Goal: Navigation & Orientation: Find specific page/section

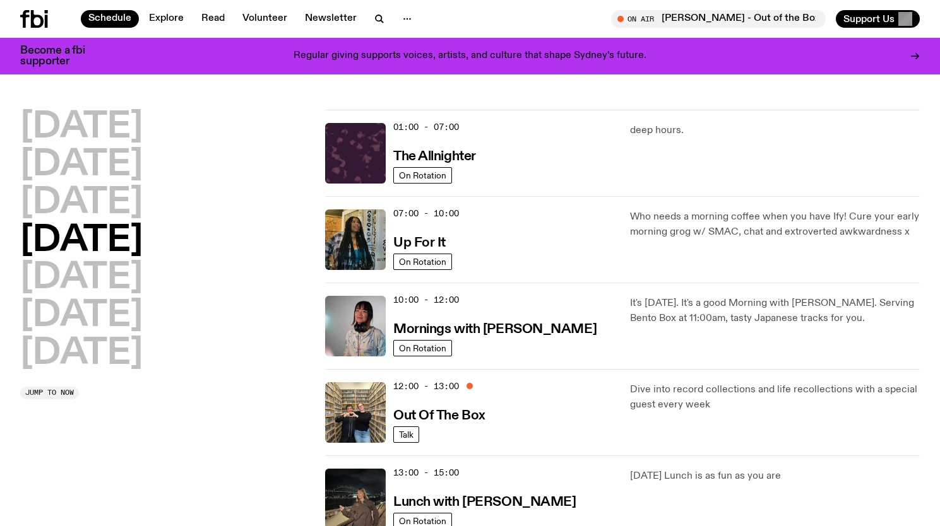
scroll to position [225, 0]
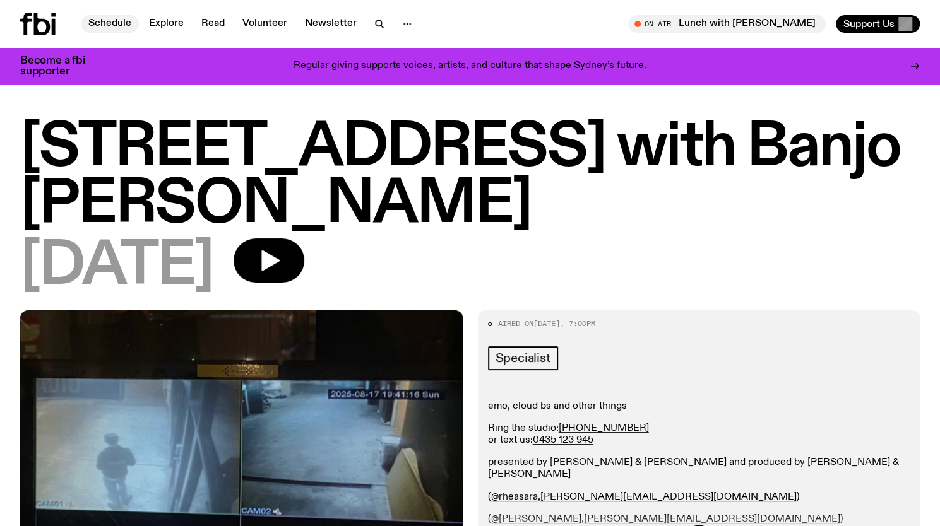
click at [126, 26] on link "Schedule" at bounding box center [110, 24] width 58 height 18
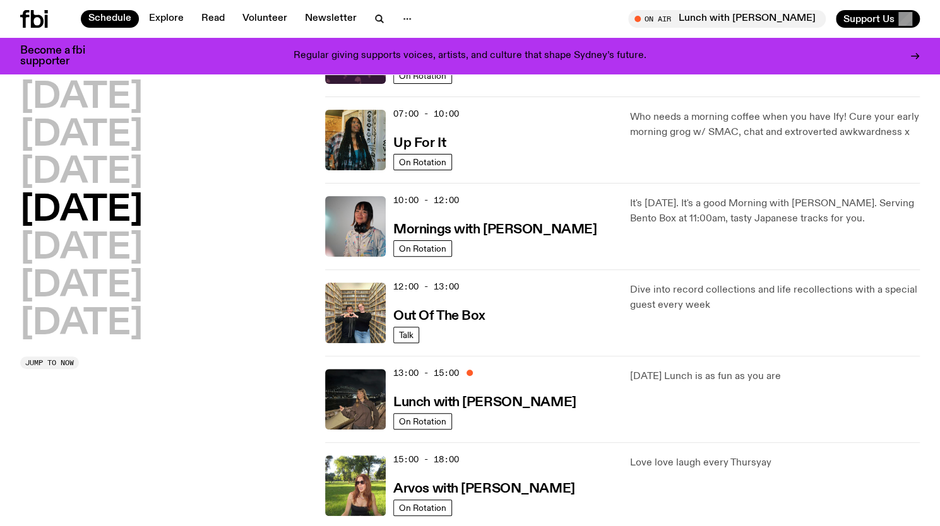
scroll to position [184, 0]
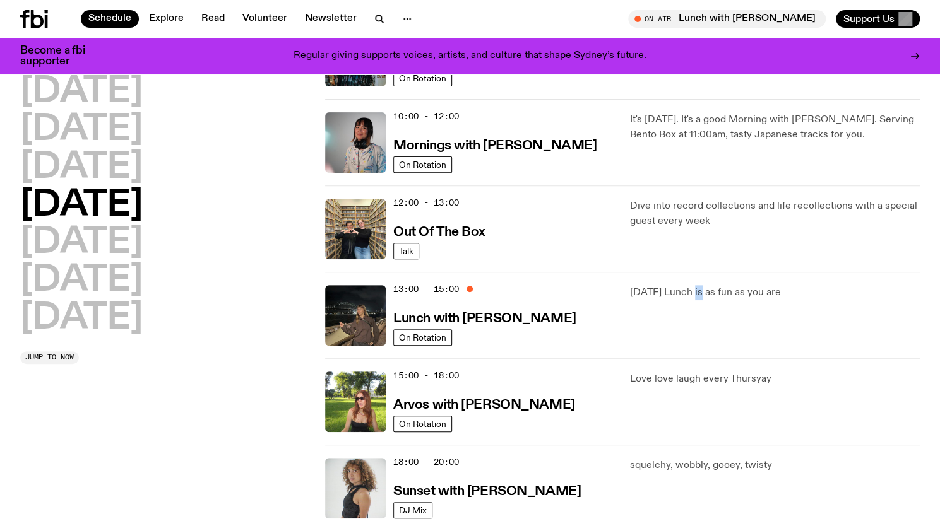
click at [700, 319] on div "[DATE] Lunch is as fun as you are" at bounding box center [775, 315] width 290 height 61
click at [484, 400] on h3 "Arvos with [PERSON_NAME]" at bounding box center [483, 405] width 181 height 13
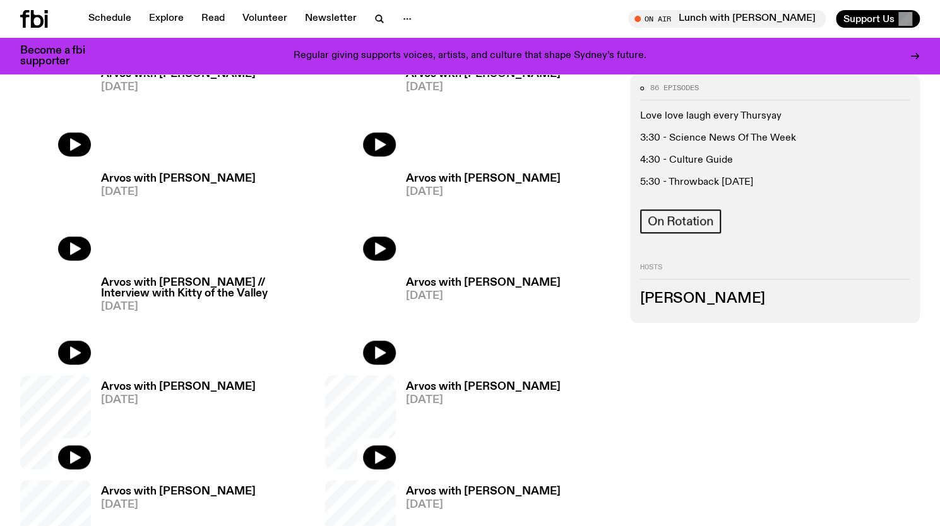
scroll to position [496, 0]
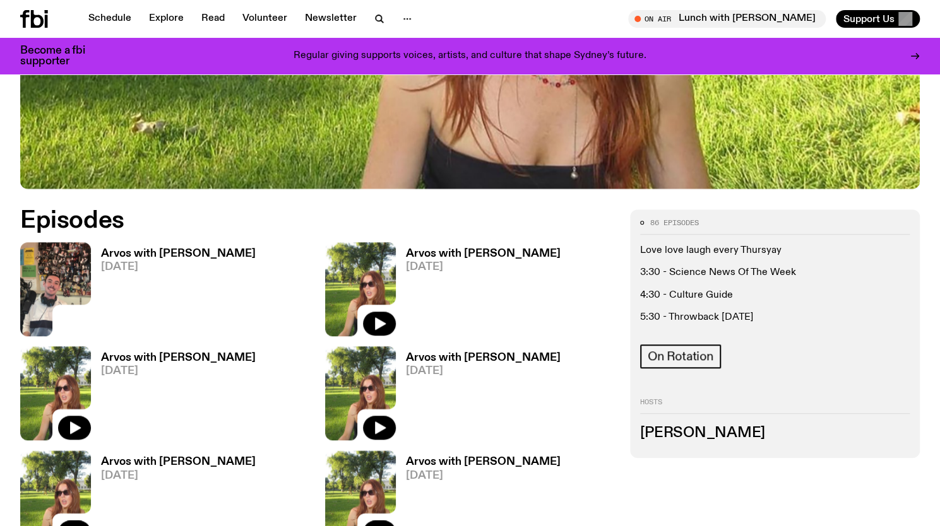
click at [193, 254] on h3 "Arvos with [PERSON_NAME]" at bounding box center [178, 254] width 155 height 11
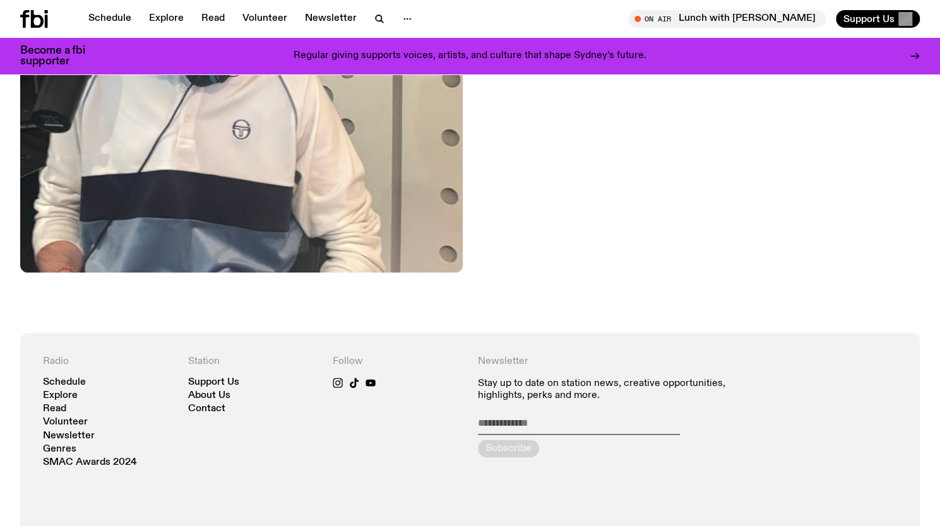
scroll to position [434, 0]
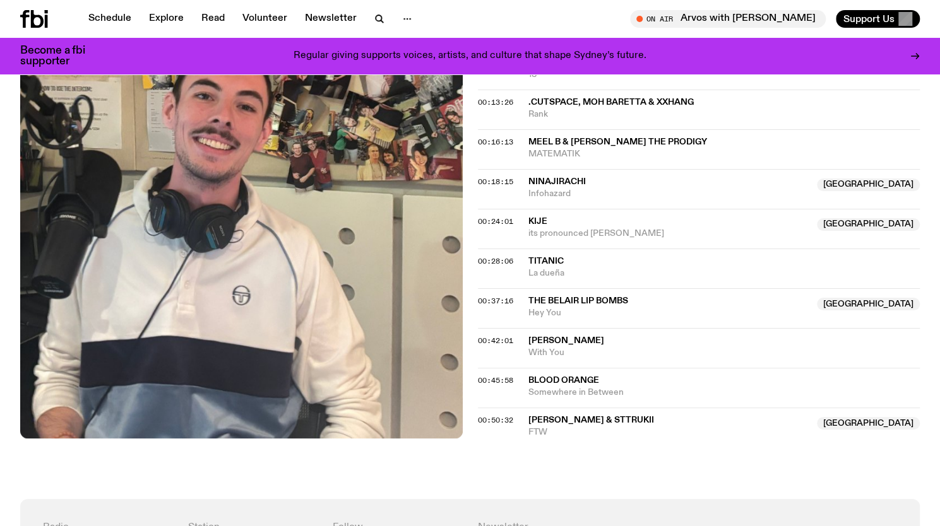
scroll to position [551, 0]
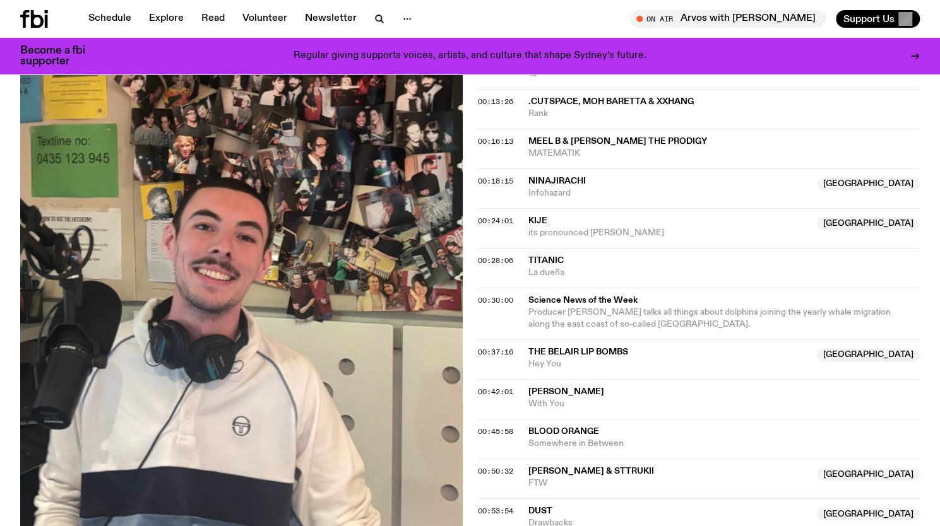
click at [806, 61] on div "Regular giving supports voices, artists, and culture that shape Sydney’s future." at bounding box center [470, 55] width 718 height 21
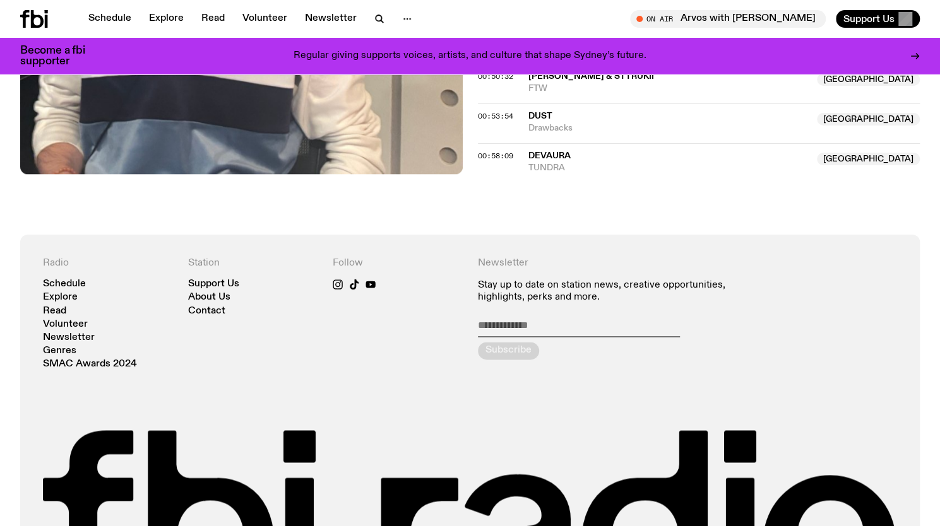
scroll to position [947, 0]
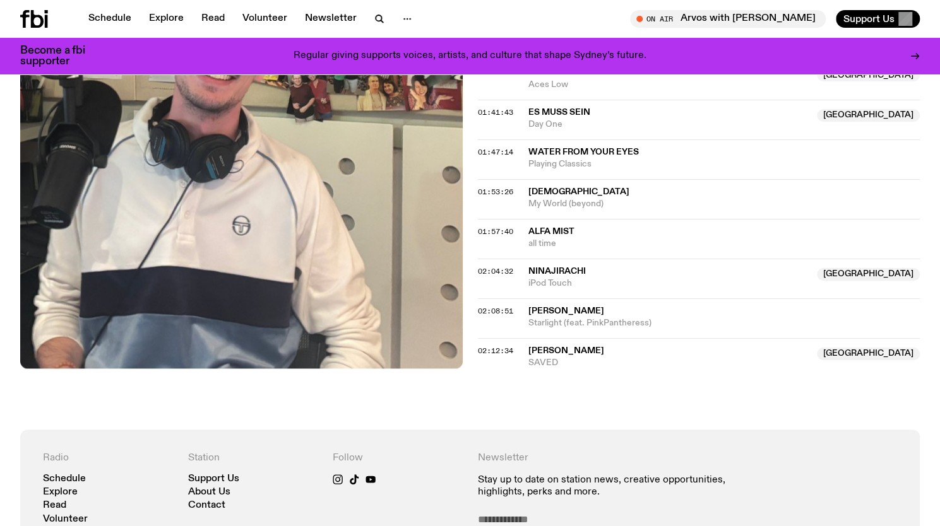
scroll to position [1433, 0]
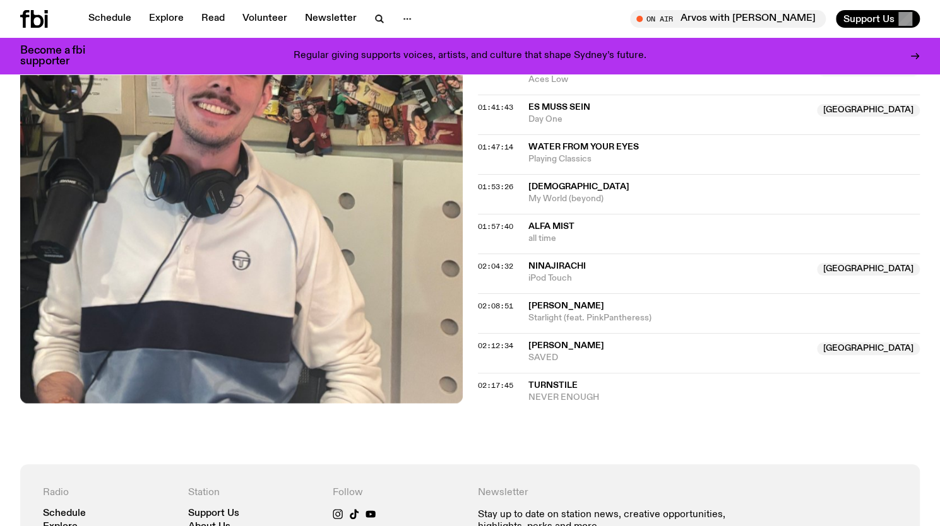
click at [884, 277] on div "02:04:32 Ninajirachi NSW iPod Touch NSW" at bounding box center [699, 274] width 442 height 40
drag, startPoint x: 636, startPoint y: 437, endPoint x: 602, endPoint y: 432, distance: 34.5
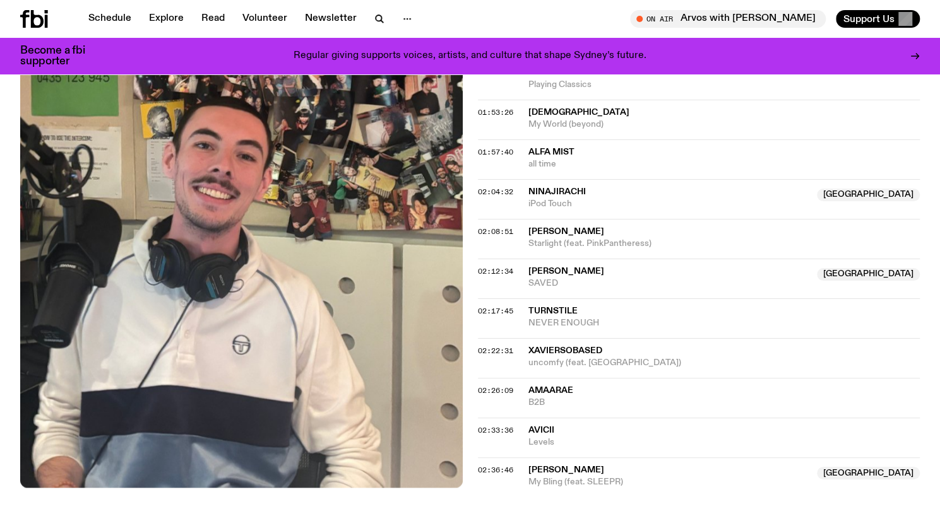
scroll to position [1514, 0]
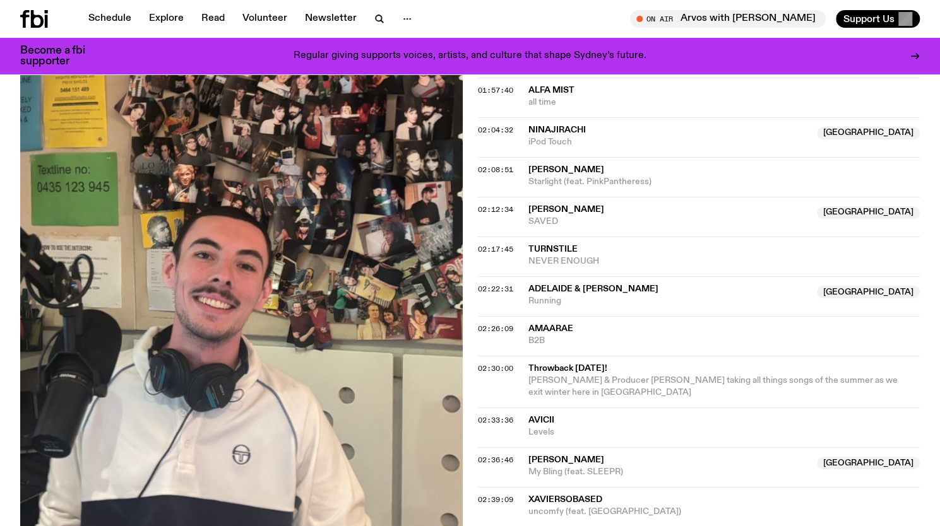
scroll to position [1672, 0]
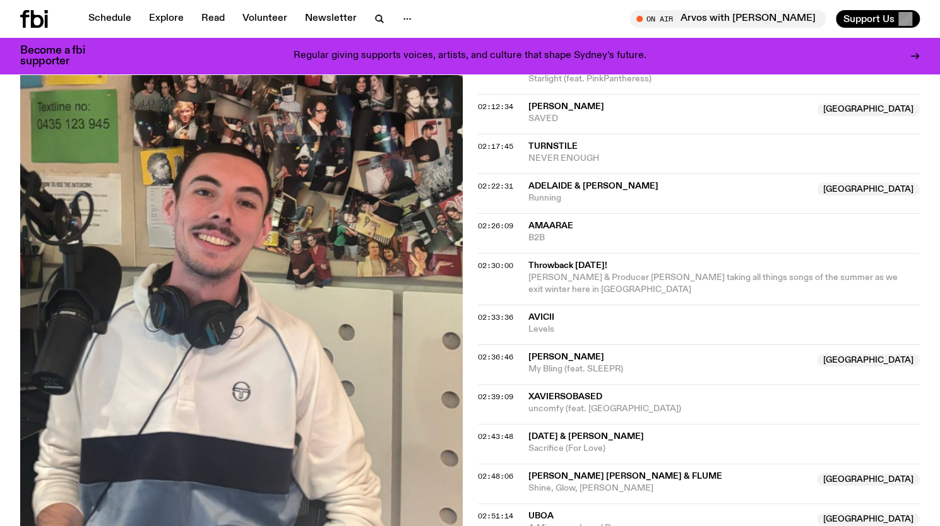
drag, startPoint x: 662, startPoint y: 34, endPoint x: 683, endPoint y: 52, distance: 28.2
click at [662, 34] on div "Schedule Explore Read Volunteer Newsletter On Air Arvos with [PERSON_NAME] Tune…" at bounding box center [470, 19] width 940 height 38
click at [116, 14] on link "Schedule" at bounding box center [110, 19] width 58 height 18
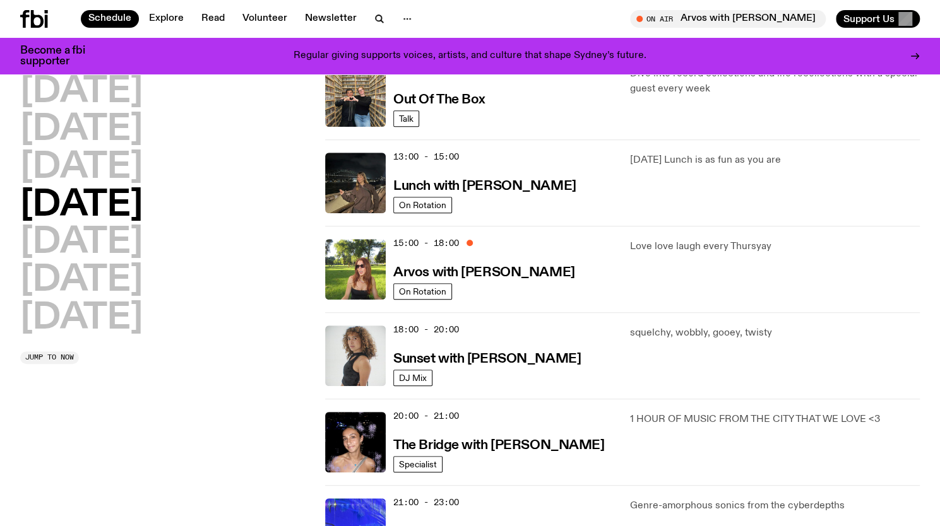
scroll to position [307, 0]
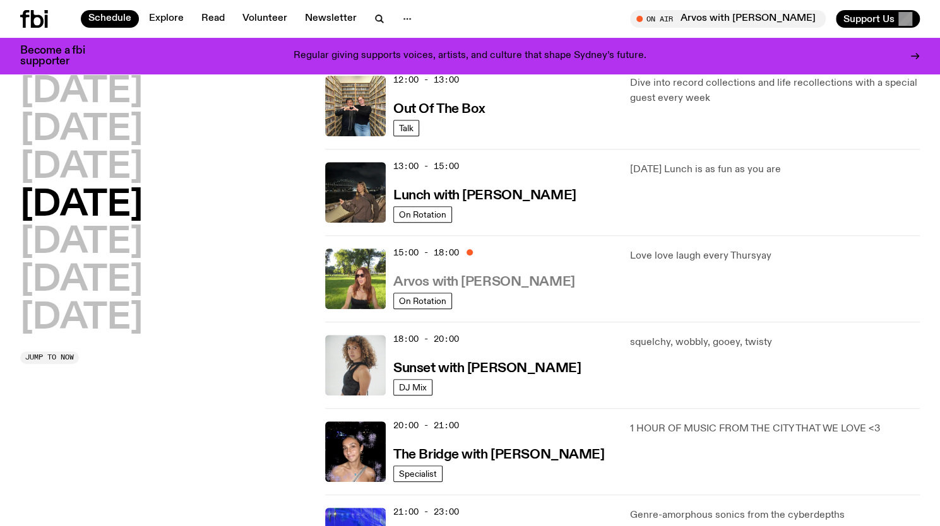
click at [514, 276] on h3 "Arvos with [PERSON_NAME]" at bounding box center [483, 282] width 181 height 13
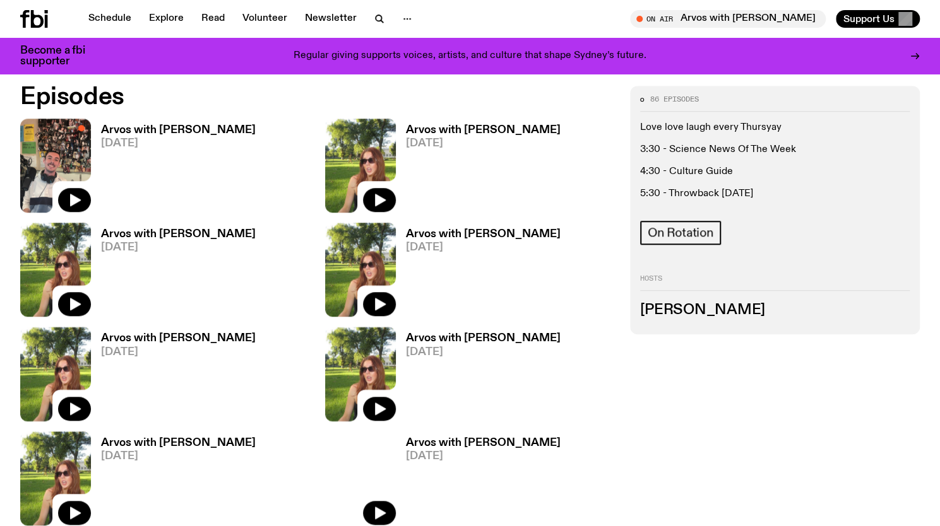
scroll to position [621, 0]
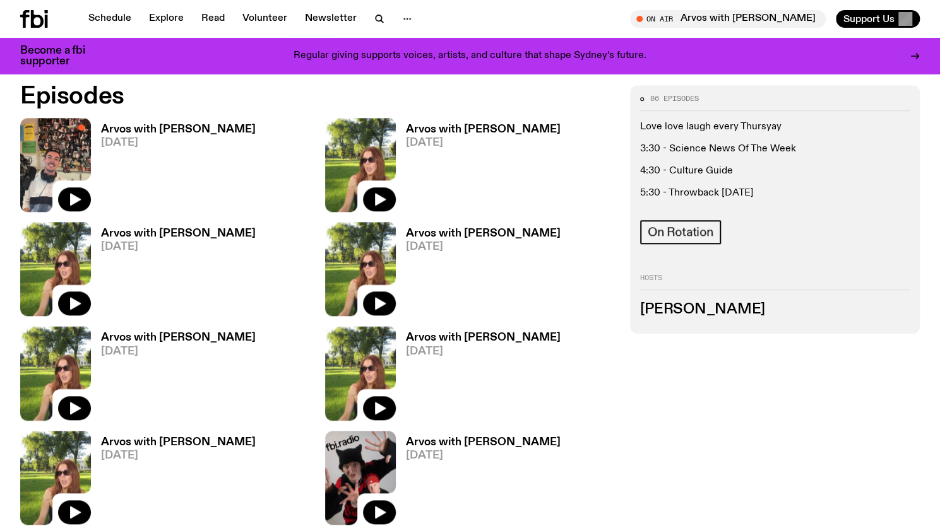
click at [148, 138] on span "[DATE]" at bounding box center [178, 143] width 155 height 11
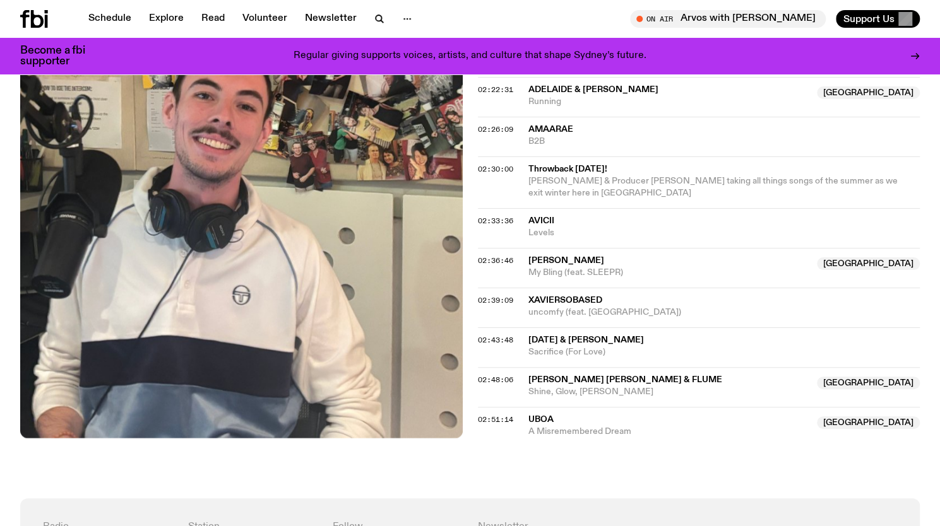
scroll to position [1771, 0]
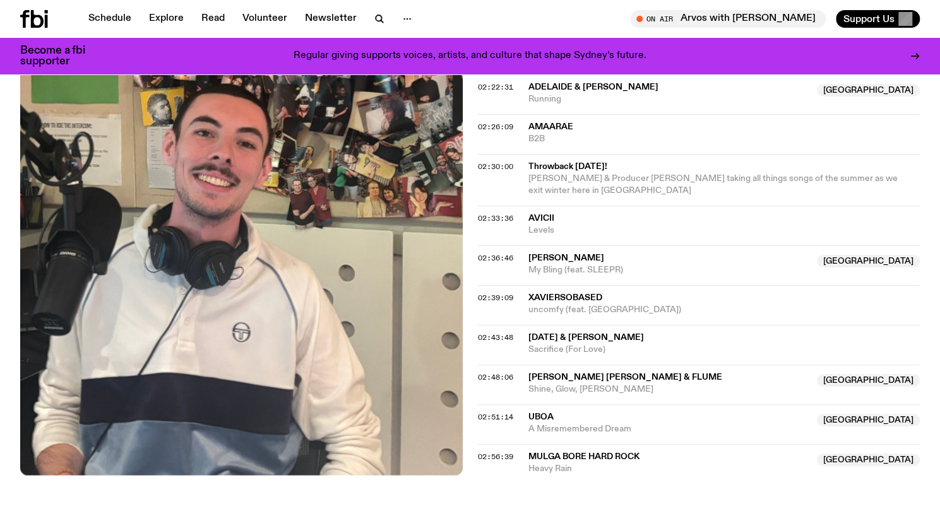
click at [555, 18] on div "On Air Arvos with [PERSON_NAME] Tune in live Support Us" at bounding box center [697, 19] width 445 height 18
